Goal: Transaction & Acquisition: Purchase product/service

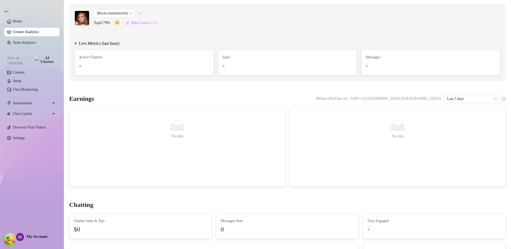
click at [27, 27] on ul "Home Creator Analytics Team Analytics Izzy AI Chatter Content Setup Chat Monito…" at bounding box center [31, 79] width 55 height 129
click at [22, 22] on link "Home" at bounding box center [17, 21] width 9 height 4
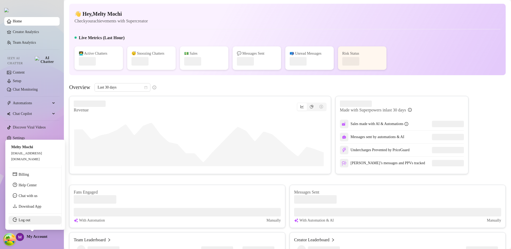
click at [30, 218] on link "Log out" at bounding box center [25, 220] width 12 height 4
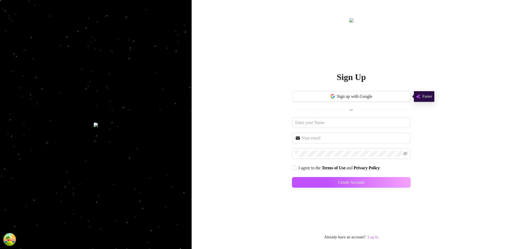
click at [374, 237] on link "Log In" at bounding box center [373, 237] width 11 height 4
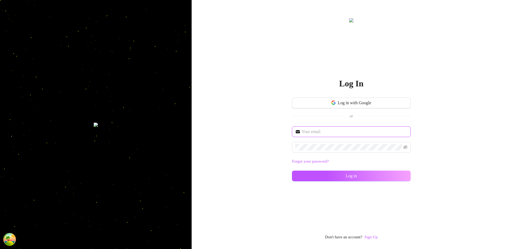
click at [322, 132] on input "text" at bounding box center [355, 131] width 106 height 6
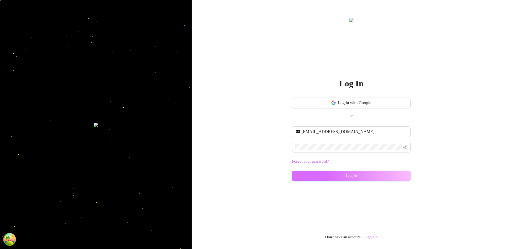
click at [329, 173] on button "Log in" at bounding box center [351, 175] width 119 height 11
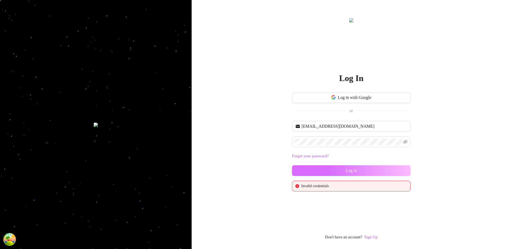
click at [324, 173] on button "Log in" at bounding box center [351, 170] width 119 height 11
click at [339, 125] on input "[EMAIL_ADDRESS][DOMAIN_NAME]" at bounding box center [355, 126] width 106 height 6
click at [355, 128] on input "[EMAIL_ADDRESS][DOMAIN_NAME]" at bounding box center [355, 126] width 106 height 6
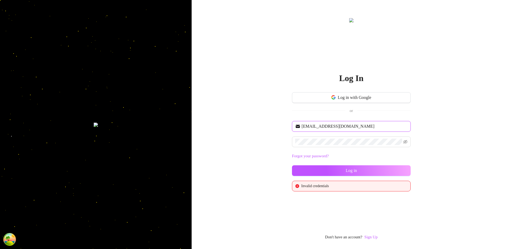
paste input "[EMAIL_ADDRESS][DOMAIN_NAME]"
type input "[EMAIL_ADDRESS][DOMAIN_NAME]"
click at [292, 165] on button "Log in" at bounding box center [351, 170] width 119 height 11
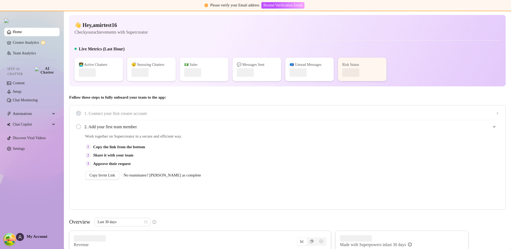
click at [274, 96] on span "Follow these steps to fully onboard your team to the app:" at bounding box center [287, 97] width 437 height 6
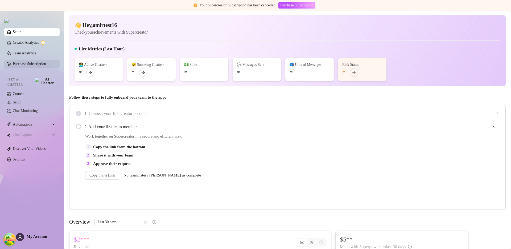
click at [28, 66] on link "Purchase Subscription" at bounding box center [29, 64] width 33 height 4
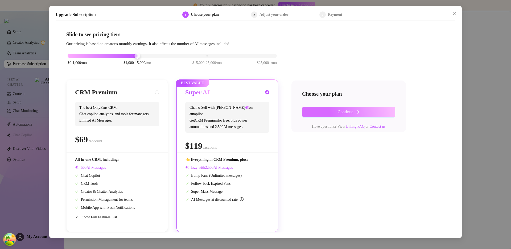
click at [326, 112] on button "Continue" at bounding box center [348, 112] width 93 height 11
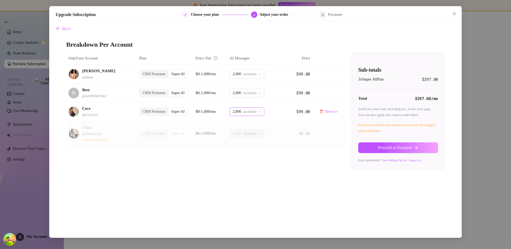
click at [255, 111] on span "(included)" at bounding box center [249, 112] width 13 height 8
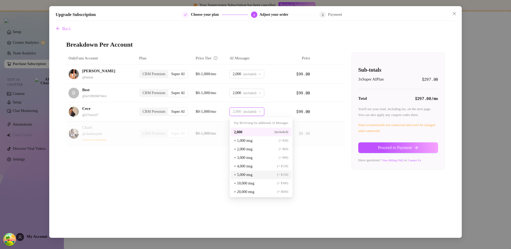
click at [309, 182] on div "Back Breakdown Per Account OnlyFans Account Plan Price Tier AI Messages [PERSON…" at bounding box center [256, 127] width 400 height 209
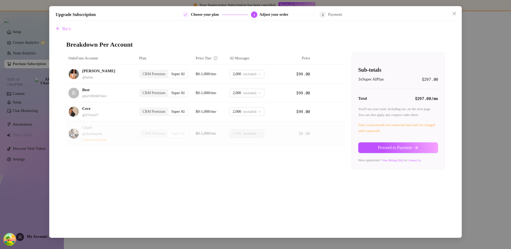
click at [310, 181] on div "Back Breakdown Per Account OnlyFans Account Plan Price Tier AI Messages [PERSON…" at bounding box center [256, 127] width 400 height 209
click at [314, 164] on div "OnlyFans Account Plan Price Tier AI Messages [PERSON_NAME] @ latina CRM Premium…" at bounding box center [255, 110] width 379 height 117
click at [248, 92] on span "(included)" at bounding box center [249, 93] width 13 height 8
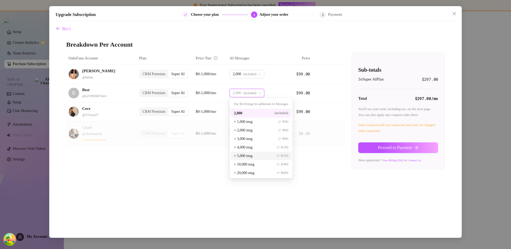
click at [248, 152] on div "+ 5,000 msg (+ $150)" at bounding box center [261, 156] width 61 height 9
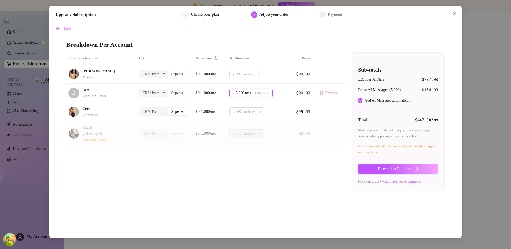
click at [269, 95] on span "+ 5,000 msg (+ $150)" at bounding box center [251, 93] width 37 height 8
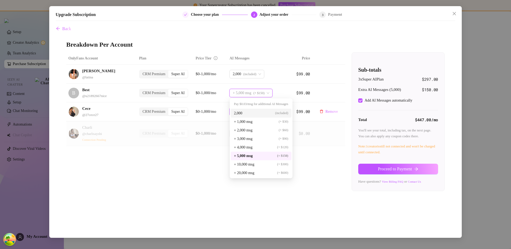
click at [255, 113] on div "2,000 (included)" at bounding box center [261, 113] width 54 height 6
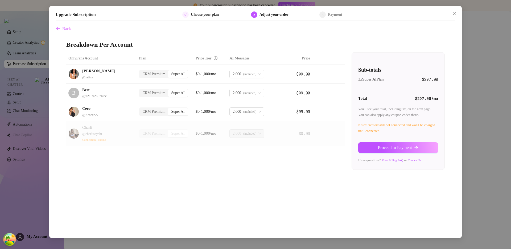
click at [365, 88] on div at bounding box center [398, 89] width 80 height 5
click at [251, 92] on span "(included)" at bounding box center [249, 93] width 13 height 8
click at [303, 201] on div "Back Breakdown Per Account OnlyFans Account Plan Price Tier AI Messages [PERSON…" at bounding box center [256, 127] width 400 height 209
click at [271, 98] on td "2,000 (included)" at bounding box center [255, 93] width 56 height 19
click at [244, 91] on span "(included)" at bounding box center [249, 93] width 13 height 8
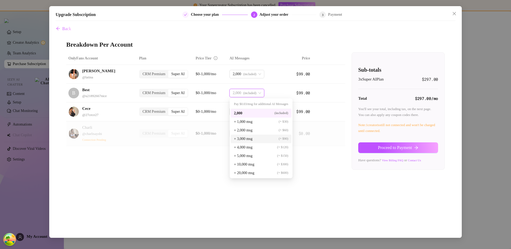
click at [241, 145] on span "+ 4,000 msg" at bounding box center [243, 147] width 19 height 6
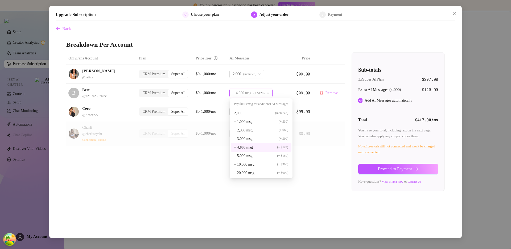
click at [240, 92] on span "+ 4,000 msg" at bounding box center [242, 93] width 19 height 8
click at [247, 112] on div "2,000 (included)" at bounding box center [261, 113] width 54 height 6
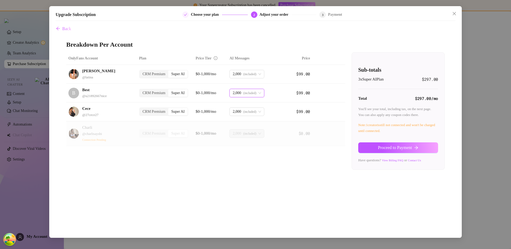
drag, startPoint x: 315, startPoint y: 187, endPoint x: 315, endPoint y: 174, distance: 13.1
click at [315, 187] on div "Back Breakdown Per Account OnlyFans Account Plan Price Tier AI Messages [PERSON…" at bounding box center [256, 127] width 400 height 209
click at [247, 96] on span "(included)" at bounding box center [249, 93] width 13 height 8
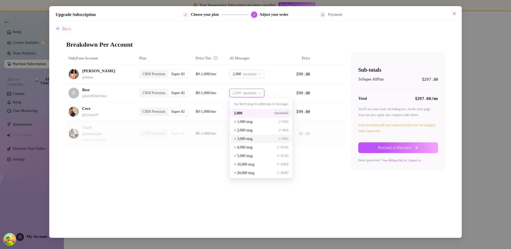
click at [252, 139] on span "+ 3,000 msg" at bounding box center [243, 139] width 19 height 6
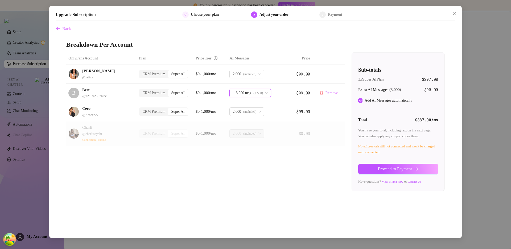
click at [239, 96] on span "+ 3,000 msg" at bounding box center [242, 93] width 19 height 8
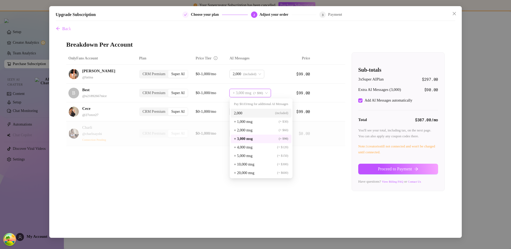
click at [240, 111] on span "2,000" at bounding box center [238, 113] width 9 height 6
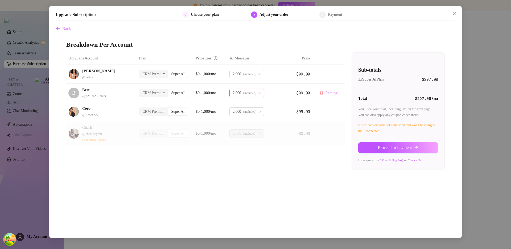
click at [259, 92] on span "2,000 (included)" at bounding box center [247, 93] width 28 height 8
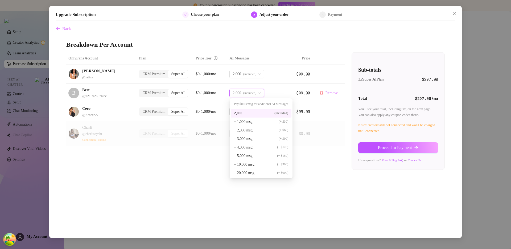
click at [250, 84] on td "2,000 (included)" at bounding box center [255, 93] width 56 height 19
click at [253, 91] on span "(included)" at bounding box center [249, 93] width 13 height 8
click at [254, 90] on span "(included)" at bounding box center [249, 93] width 13 height 8
